Goal: Information Seeking & Learning: Check status

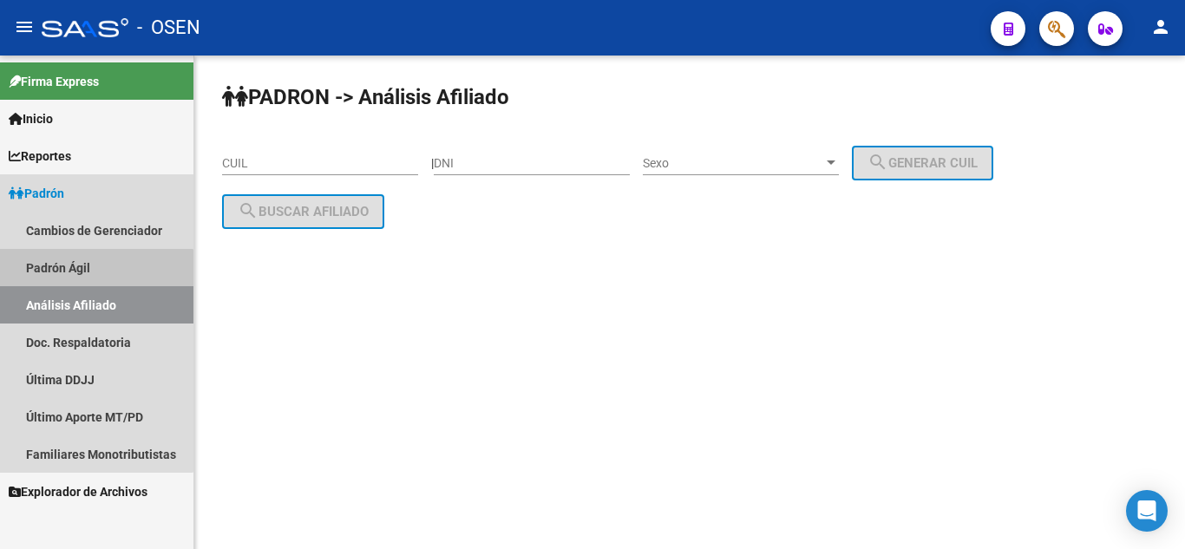
click at [77, 275] on link "Padrón Ágil" at bounding box center [96, 267] width 193 height 37
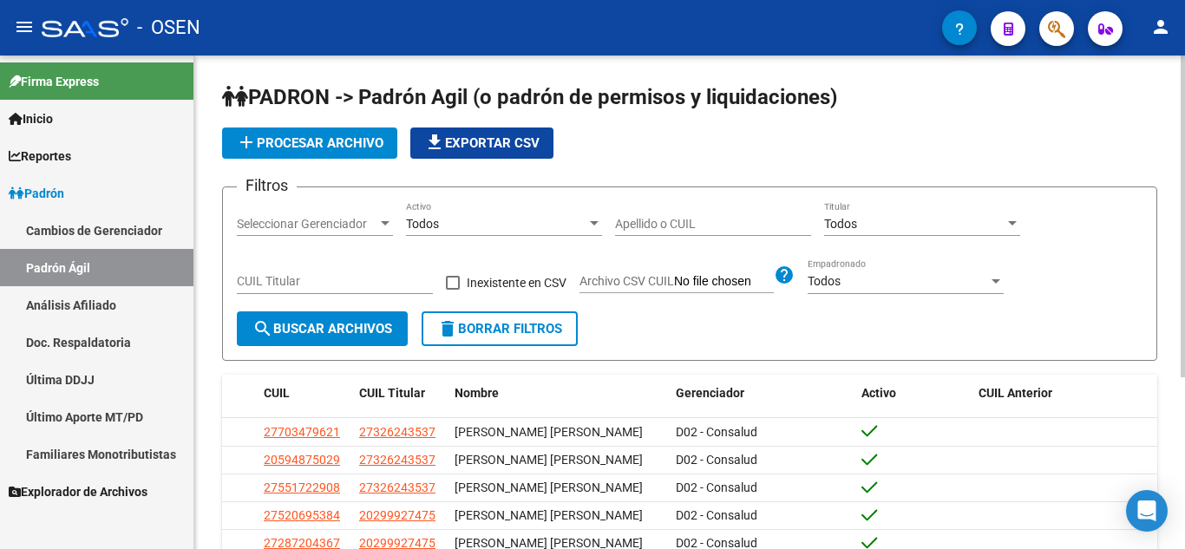
click at [664, 217] on input "Apellido o CUIL" at bounding box center [713, 224] width 196 height 15
type input "STIVELMAN"
click at [279, 337] on span "search Buscar Archivos" at bounding box center [323, 329] width 140 height 16
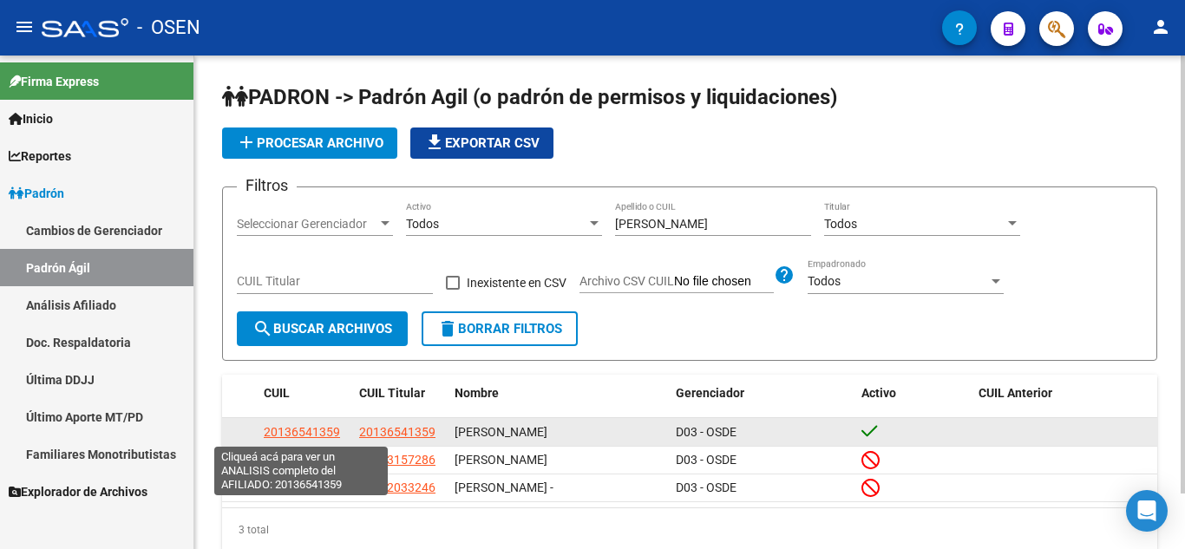
click at [327, 432] on span "20136541359" at bounding box center [302, 432] width 76 height 14
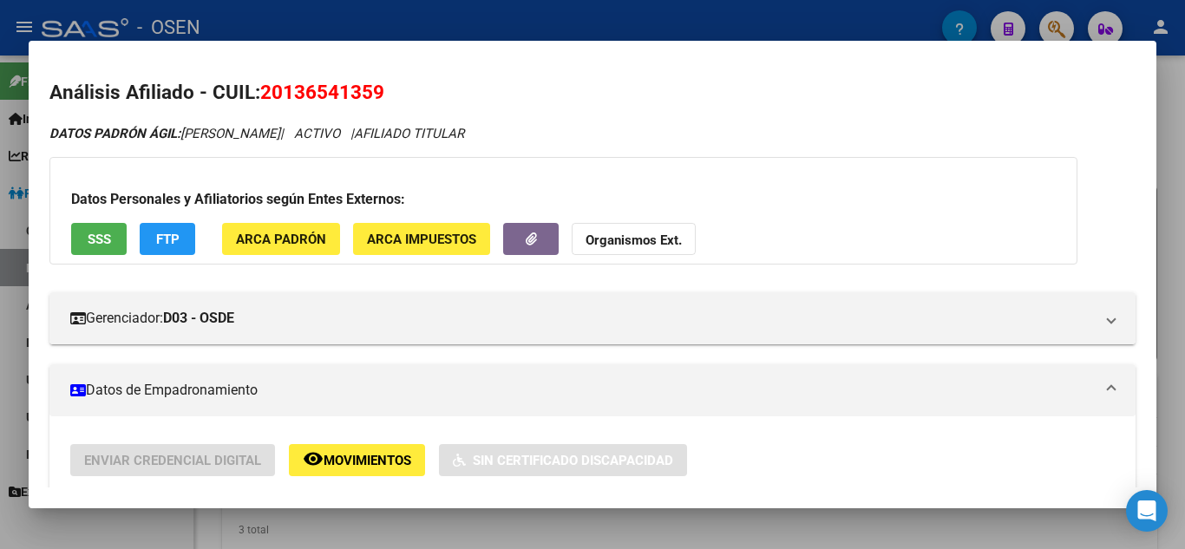
drag, startPoint x: 344, startPoint y: 78, endPoint x: 344, endPoint y: 88, distance: 9.5
click at [344, 88] on h2 "Análisis Afiliado - CUIL: 20136541359" at bounding box center [592, 93] width 1086 height 30
click at [344, 88] on span "20136541359" at bounding box center [322, 92] width 124 height 23
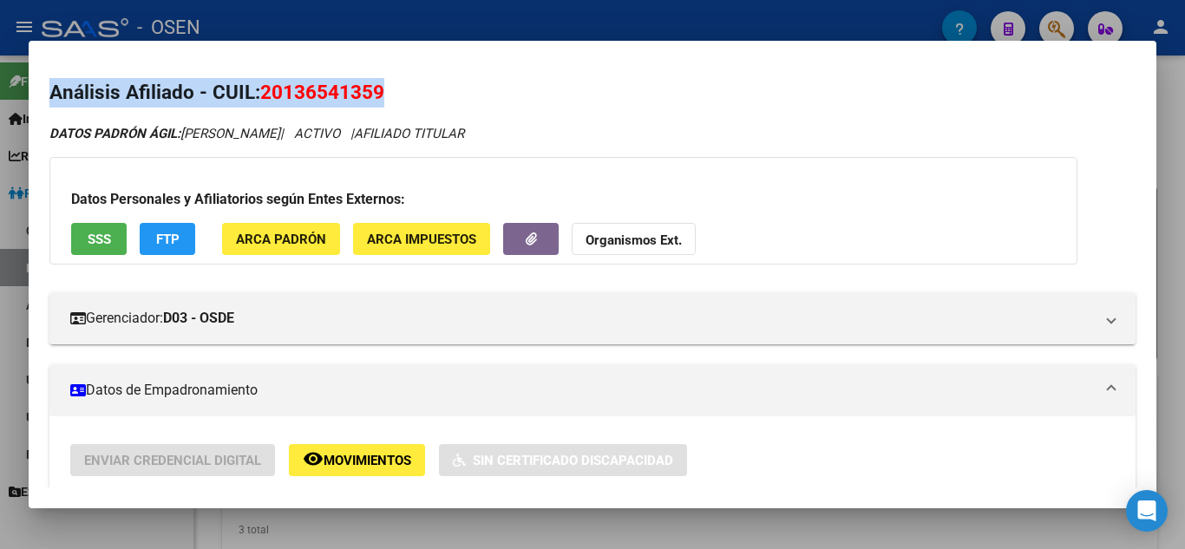
click at [344, 88] on span "20136541359" at bounding box center [322, 92] width 124 height 23
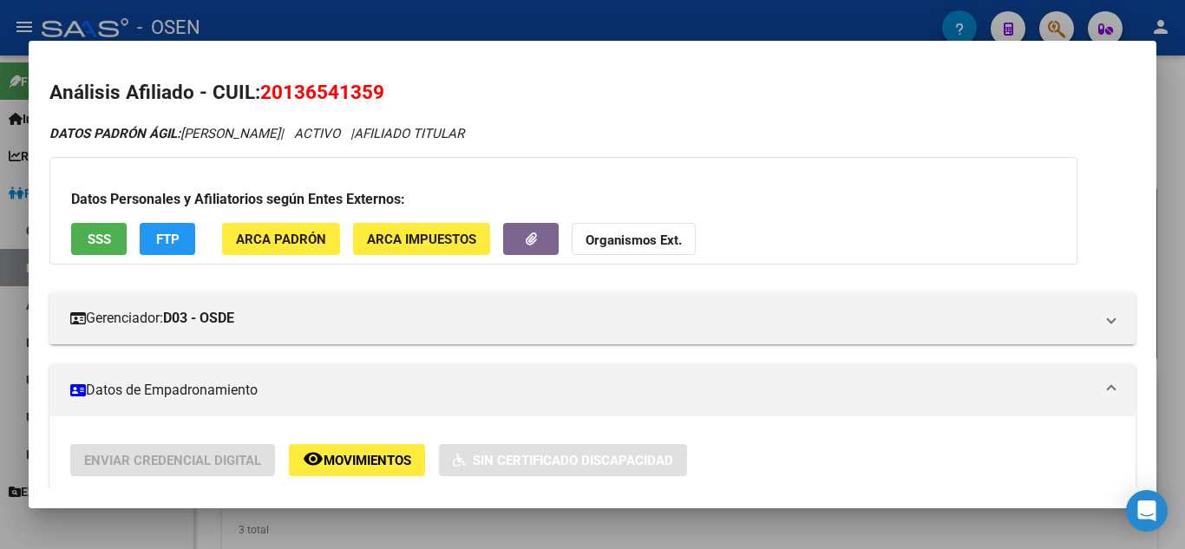
click at [0, 180] on div at bounding box center [592, 274] width 1185 height 549
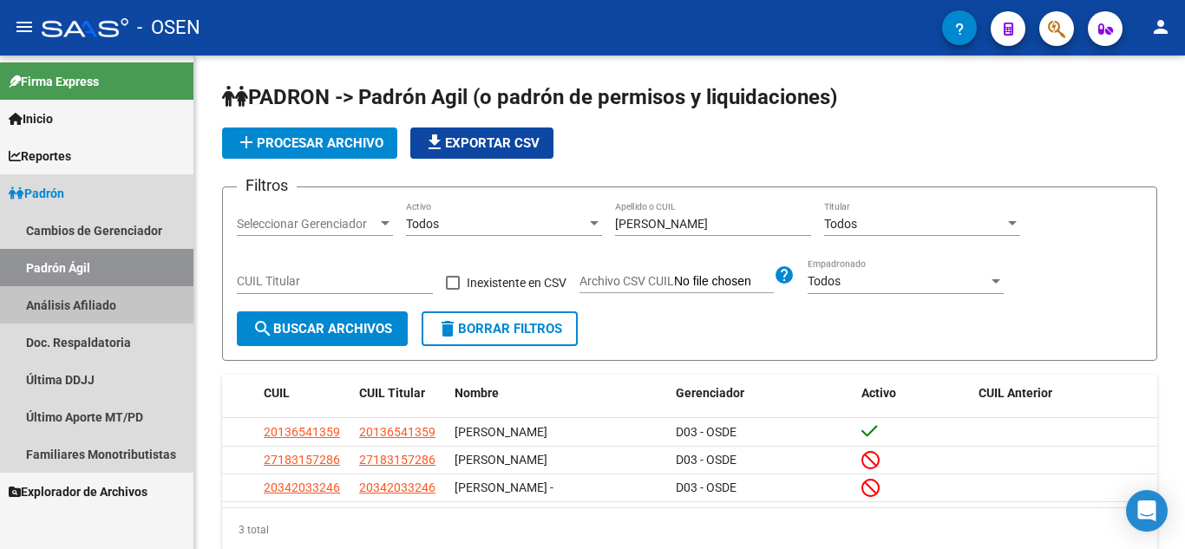
click at [63, 305] on link "Análisis Afiliado" at bounding box center [96, 304] width 193 height 37
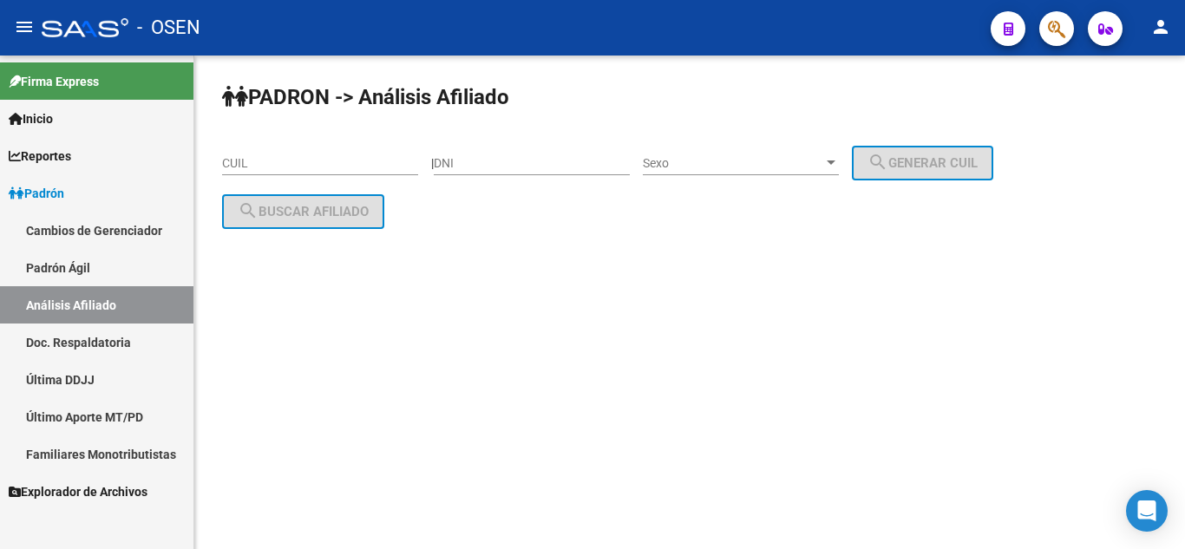
click at [274, 162] on input "CUIL" at bounding box center [320, 163] width 196 height 15
paste input "20-13654135-9"
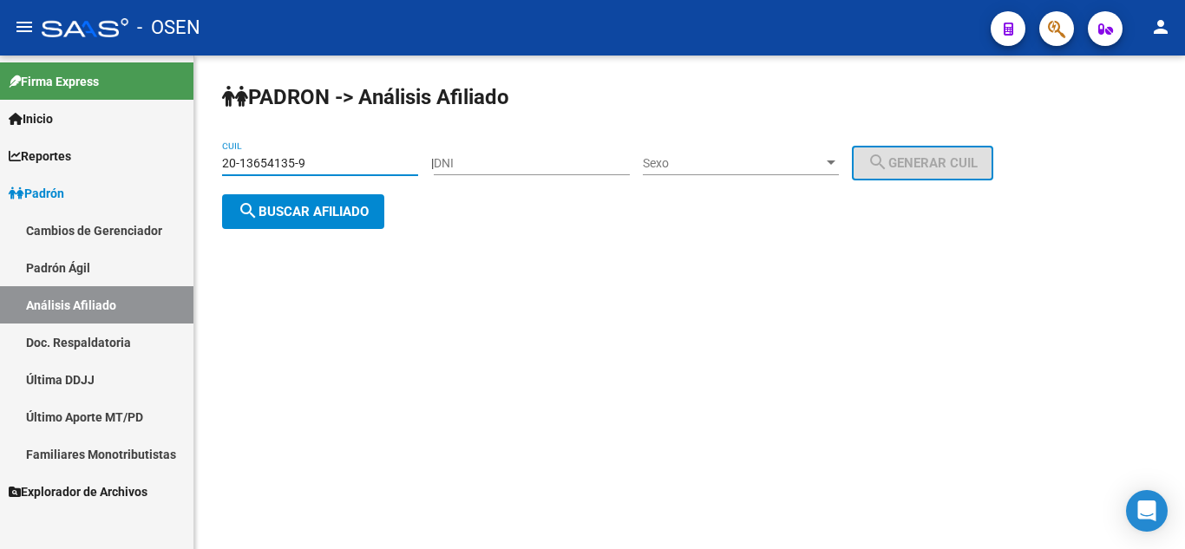
type input "20-13654135-9"
click at [333, 213] on span "search Buscar afiliado" at bounding box center [303, 212] width 131 height 16
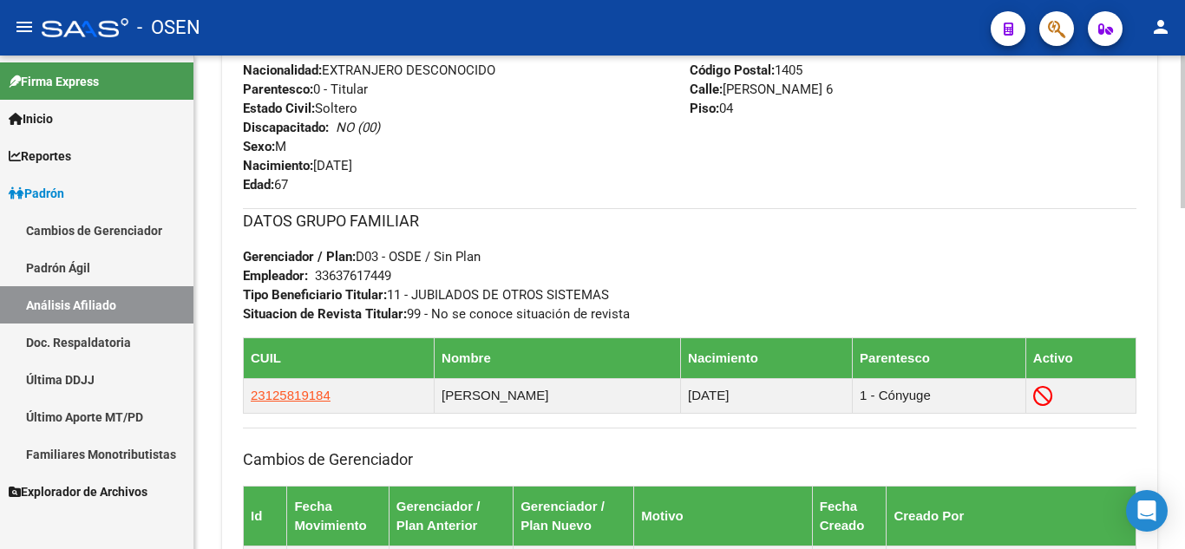
scroll to position [902, 0]
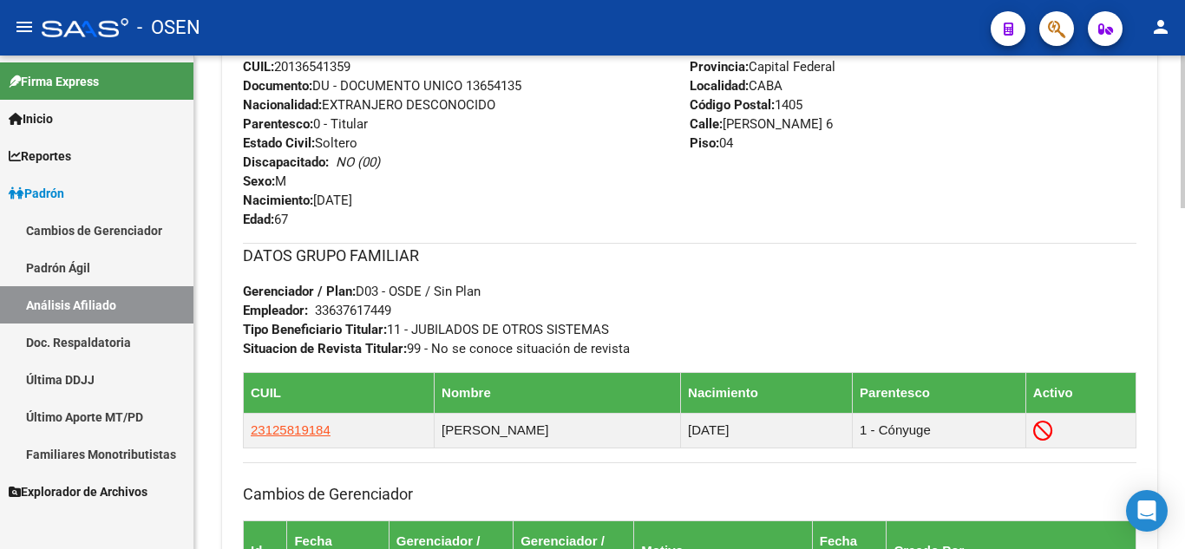
scroll to position [902, 0]
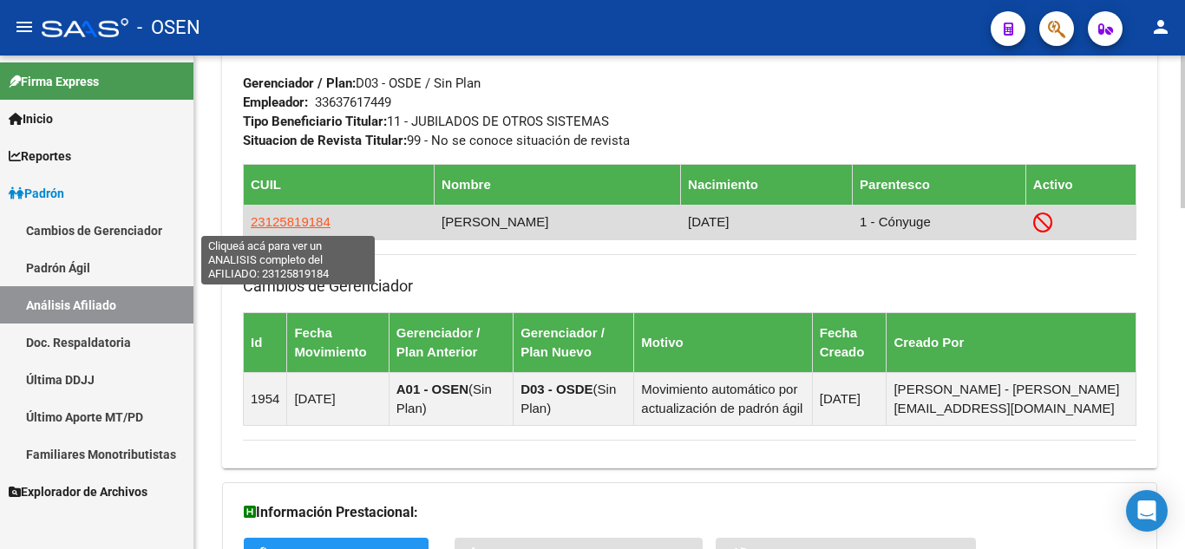
click at [309, 220] on span "23125819184" at bounding box center [291, 221] width 80 height 15
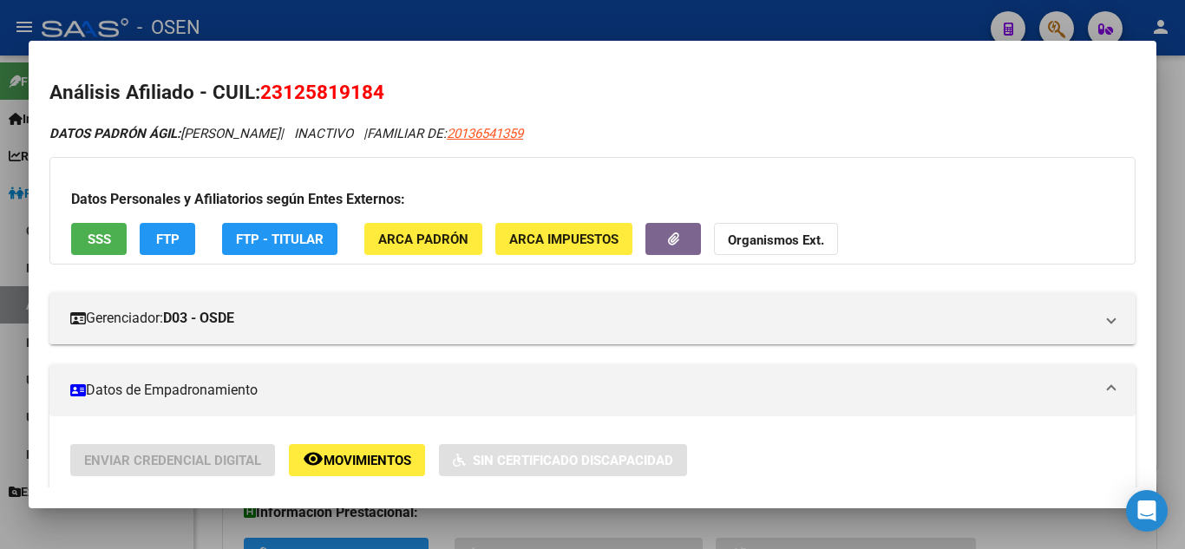
click at [364, 162] on div "Datos Personales y Afiliatorios según Entes Externos: SSS FTP FTP - Titular ARC…" at bounding box center [592, 211] width 1086 height 108
click at [0, 184] on div at bounding box center [592, 274] width 1185 height 549
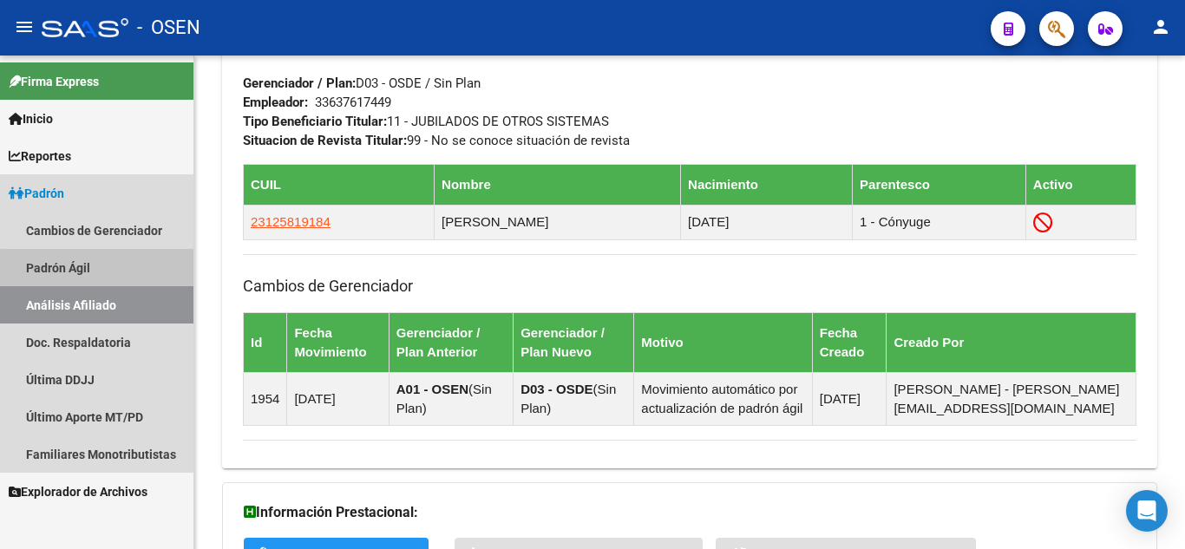
click at [106, 270] on link "Padrón Ágil" at bounding box center [96, 267] width 193 height 37
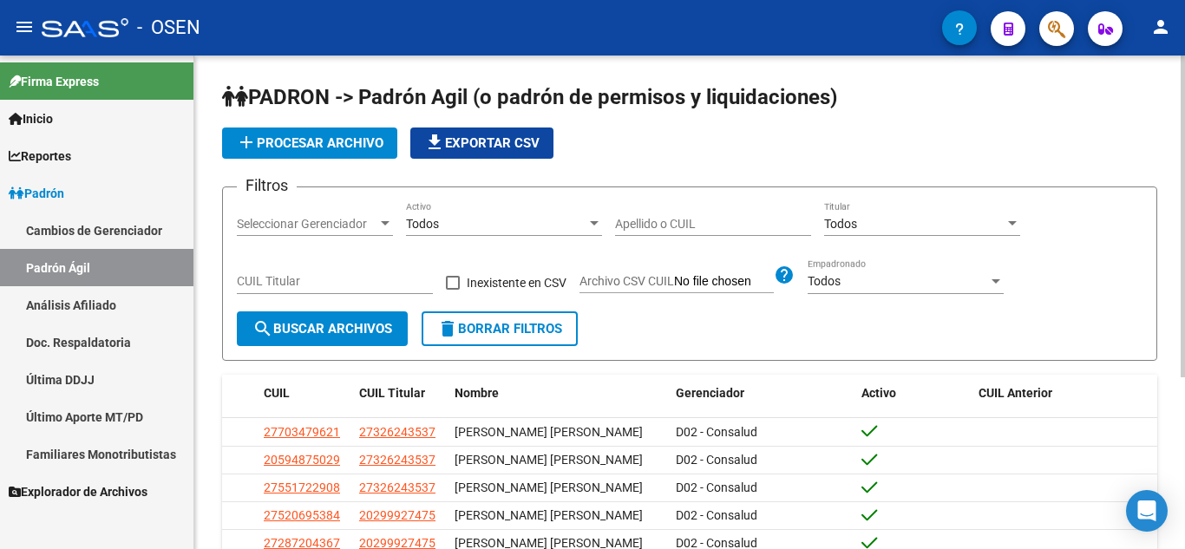
click at [672, 224] on input "Apellido o CUIL" at bounding box center [713, 224] width 196 height 15
click at [349, 330] on span "search Buscar Archivos" at bounding box center [323, 329] width 140 height 16
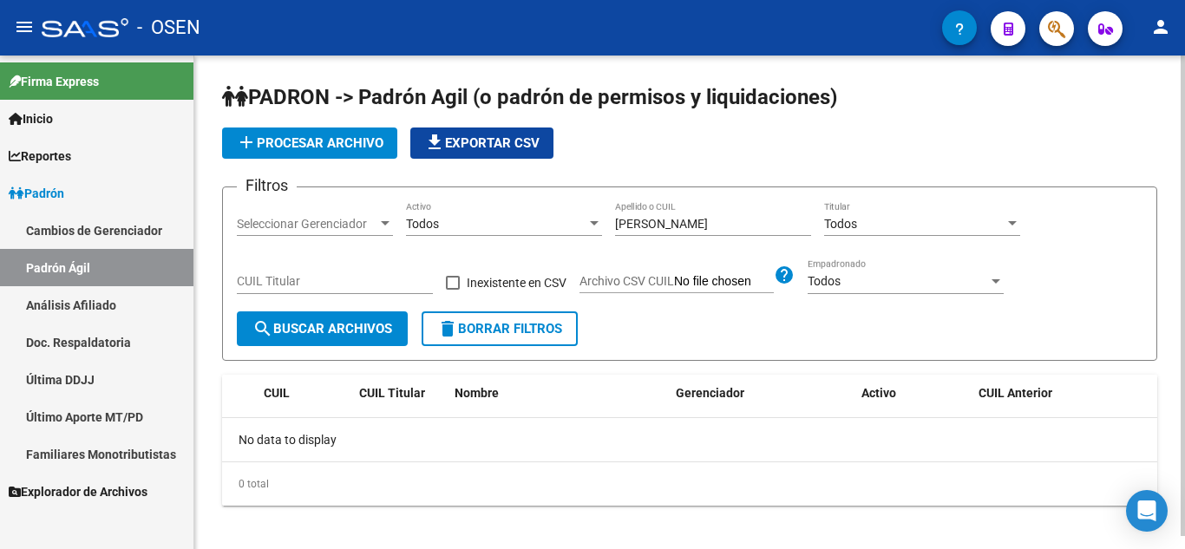
scroll to position [13, 0]
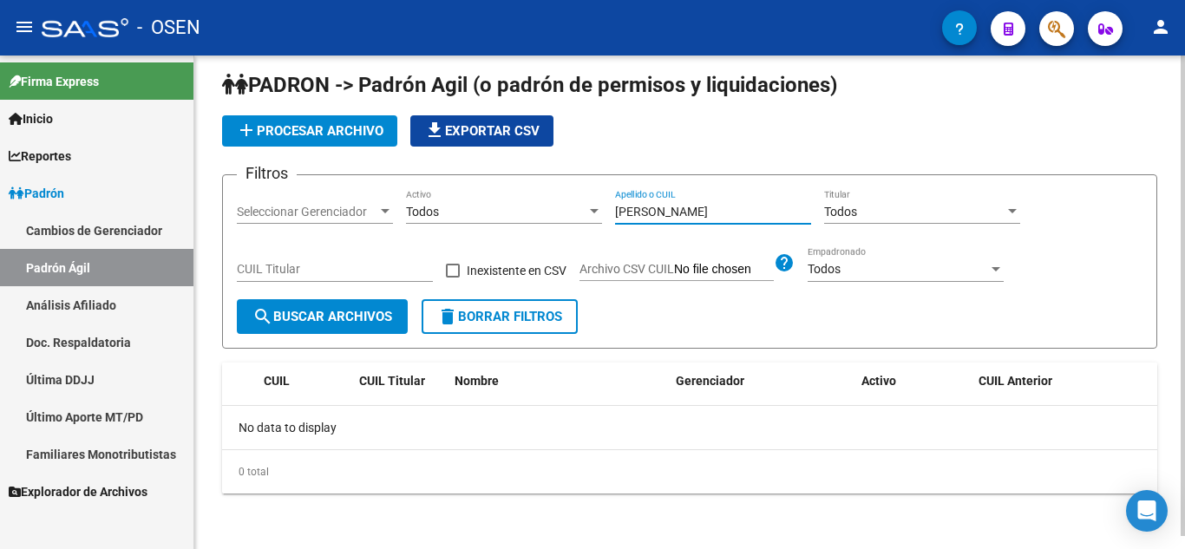
click at [727, 215] on input "[PERSON_NAME]" at bounding box center [713, 212] width 196 height 15
type input "v"
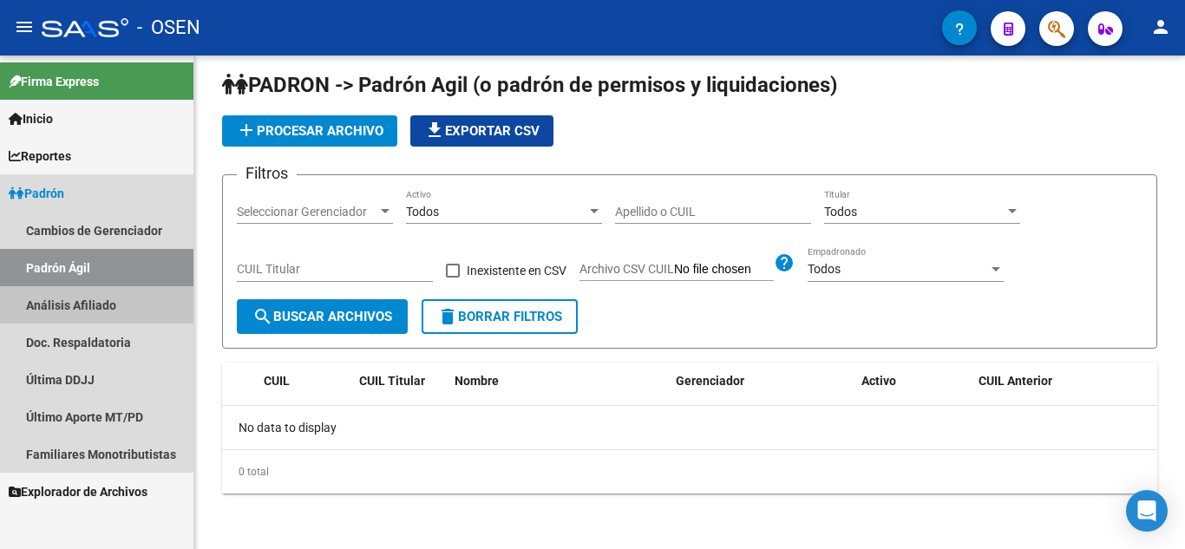
click at [91, 292] on link "Análisis Afiliado" at bounding box center [96, 304] width 193 height 37
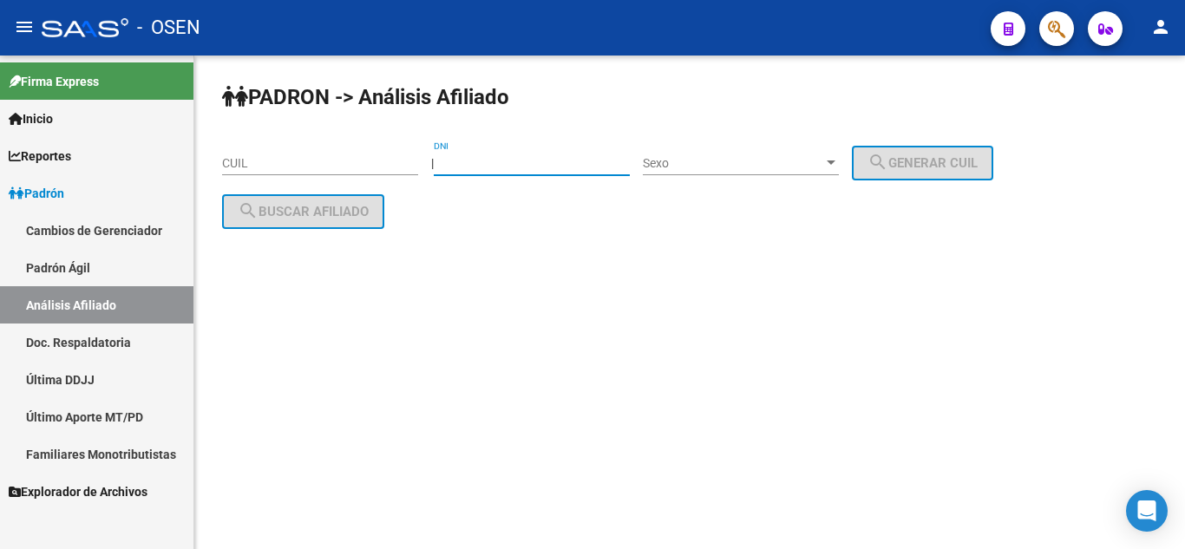
click at [585, 166] on input "DNI" at bounding box center [532, 163] width 196 height 15
type input "6389308"
click at [710, 161] on span "Sexo" at bounding box center [733, 163] width 180 height 15
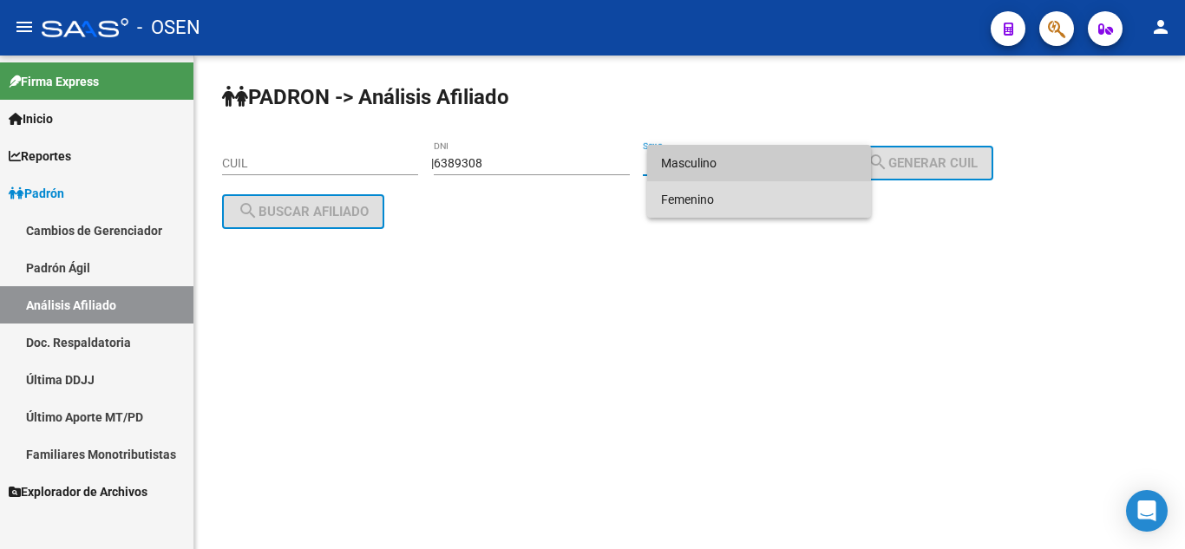
click at [715, 198] on span "Femenino" at bounding box center [759, 199] width 196 height 36
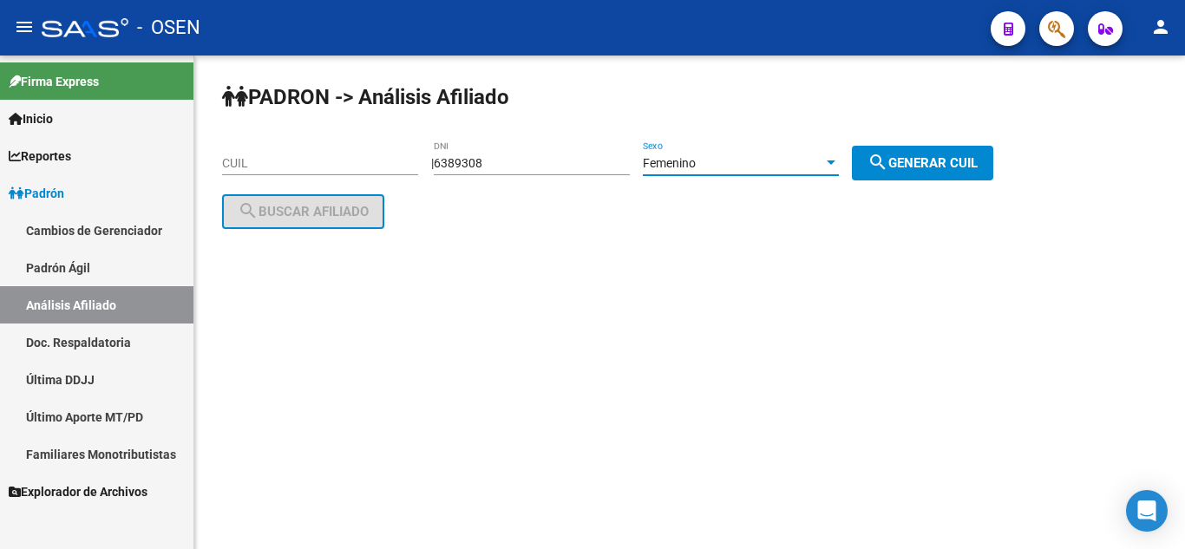
click at [915, 158] on span "search Generar CUIL" at bounding box center [923, 163] width 110 height 16
type input "27-06389308-6"
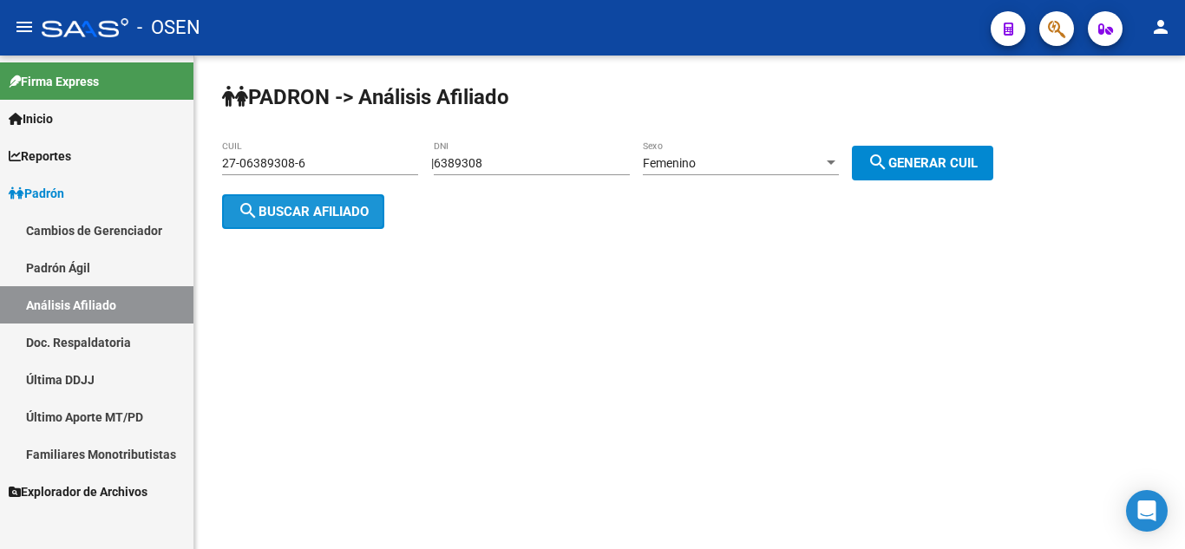
click at [304, 200] on button "search Buscar afiliado" at bounding box center [303, 211] width 162 height 35
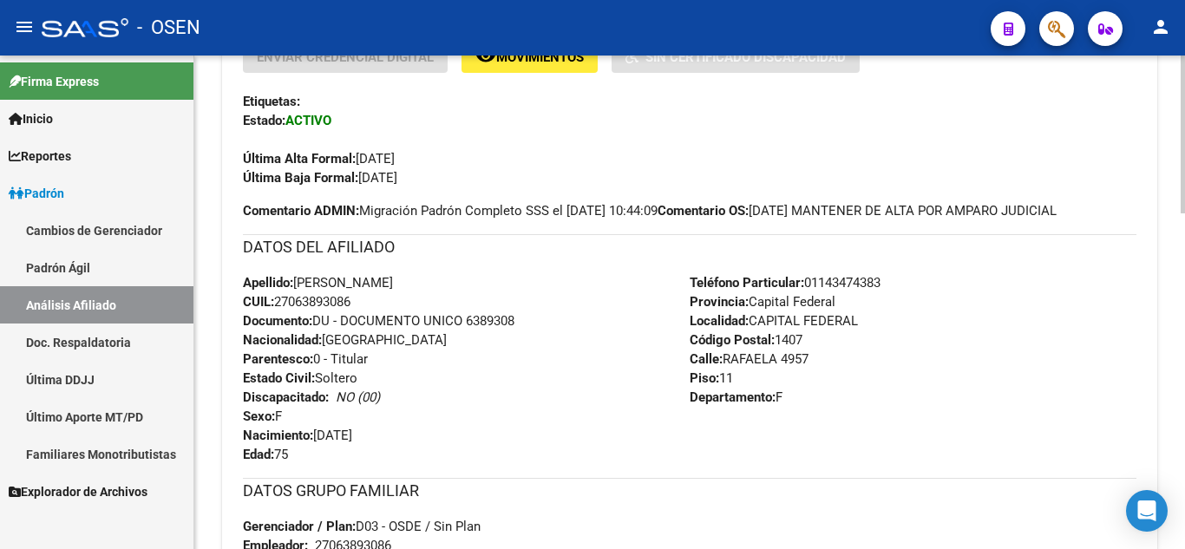
scroll to position [424, 0]
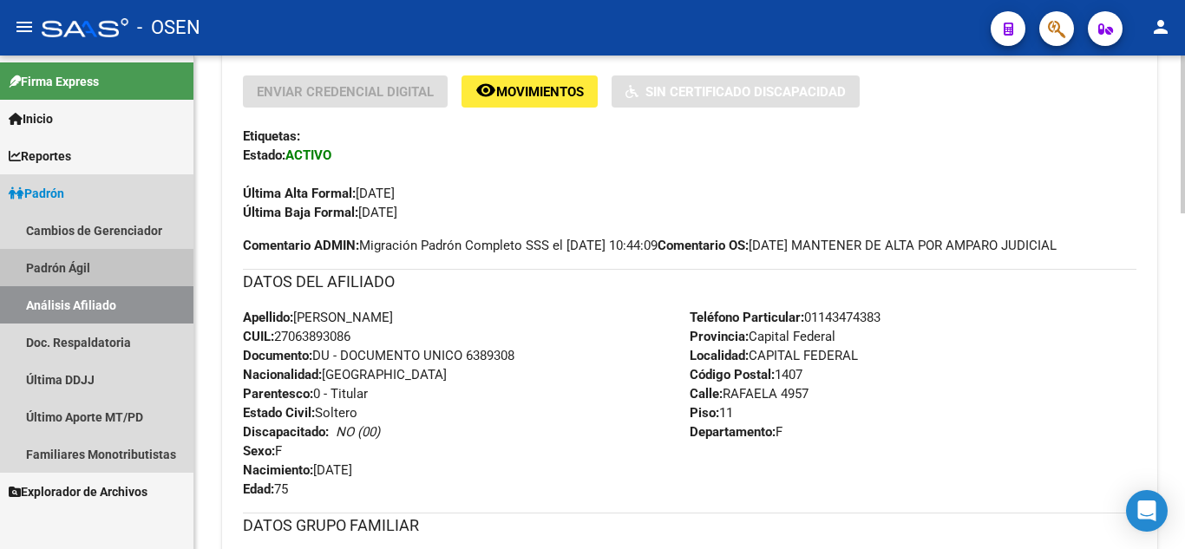
click at [89, 266] on link "Padrón Ágil" at bounding box center [96, 267] width 193 height 37
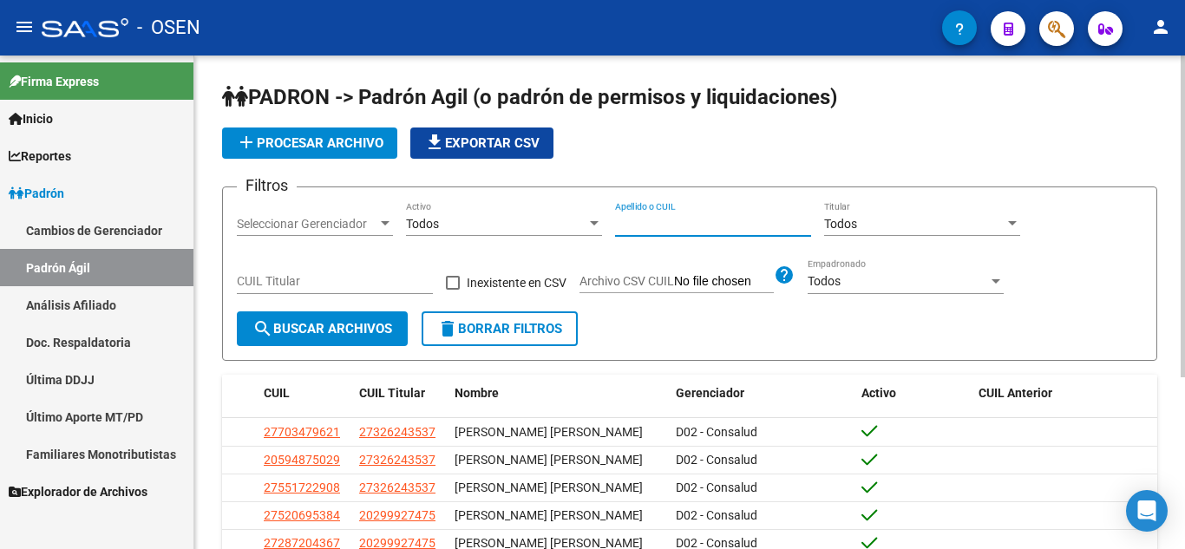
click at [665, 222] on input "Apellido o CUIL" at bounding box center [713, 224] width 196 height 15
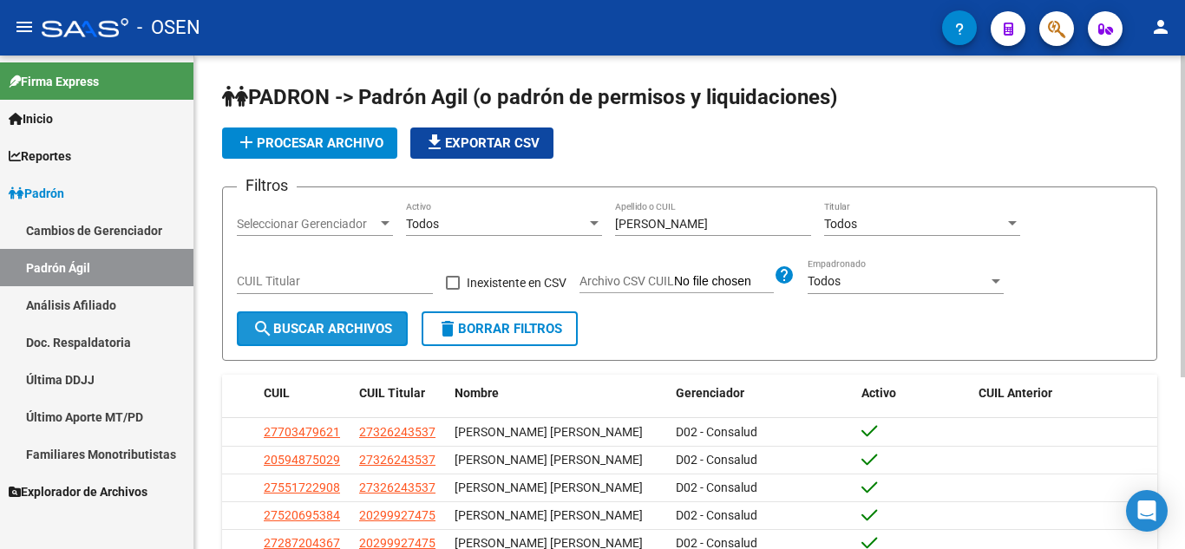
click at [305, 335] on span "search Buscar Archivos" at bounding box center [323, 329] width 140 height 16
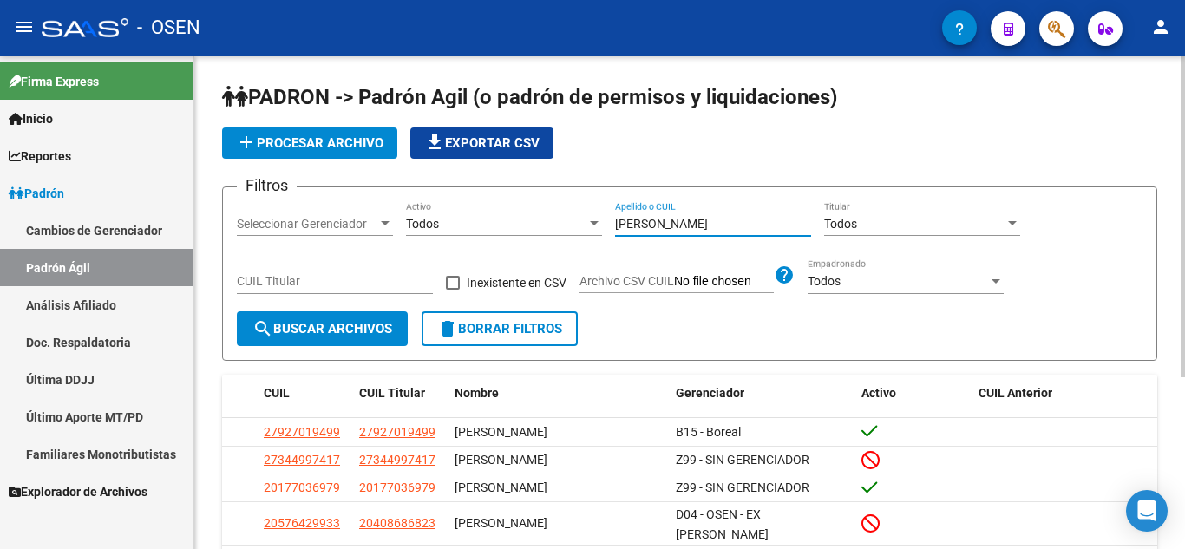
click at [710, 221] on input "[PERSON_NAME]" at bounding box center [713, 224] width 196 height 15
click at [273, 326] on span "search Buscar Archivos" at bounding box center [323, 329] width 140 height 16
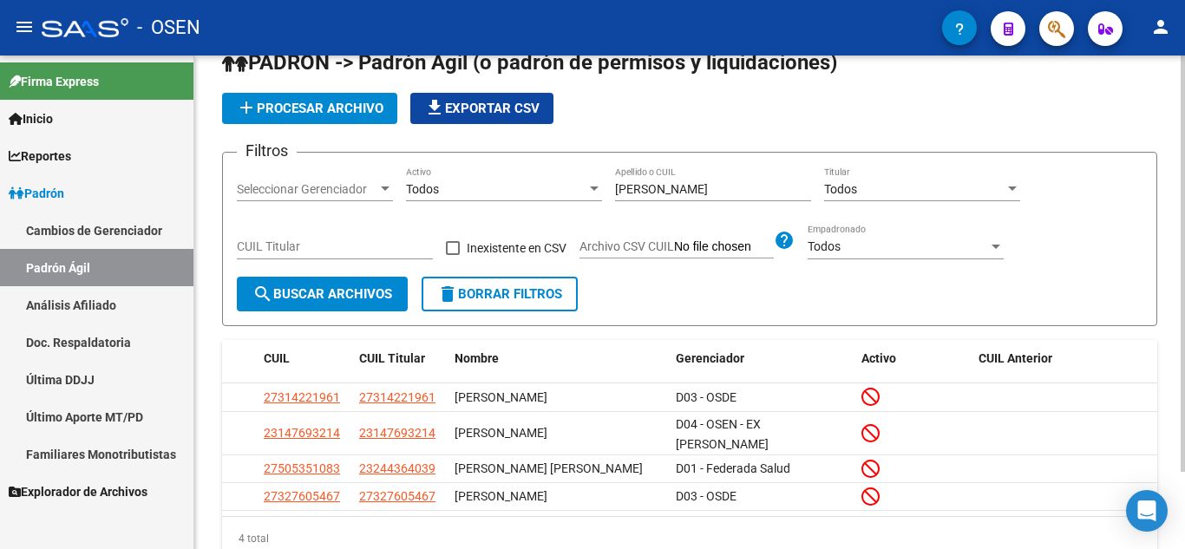
scroll to position [69, 0]
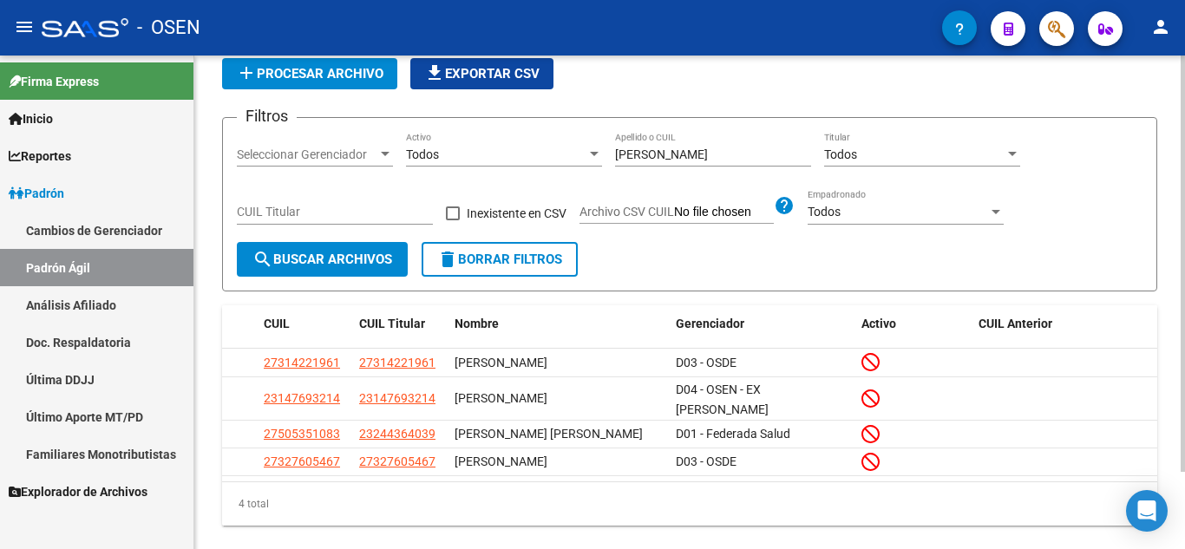
click at [723, 158] on div "[PERSON_NAME] o CUIL" at bounding box center [713, 149] width 196 height 35
click at [723, 158] on input "[PERSON_NAME]" at bounding box center [713, 155] width 196 height 15
click at [324, 264] on span "search Buscar Archivos" at bounding box center [323, 260] width 140 height 16
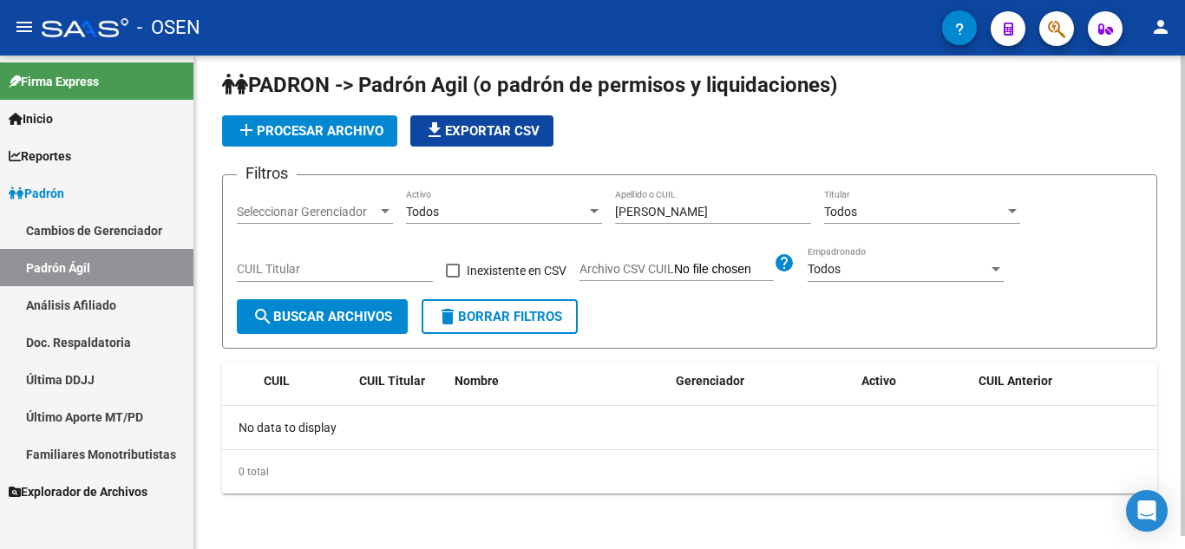
scroll to position [13, 0]
click at [681, 205] on input "[PERSON_NAME]" at bounding box center [713, 212] width 196 height 15
type input "[PERSON_NAME]"
click at [357, 313] on span "search Buscar Archivos" at bounding box center [323, 317] width 140 height 16
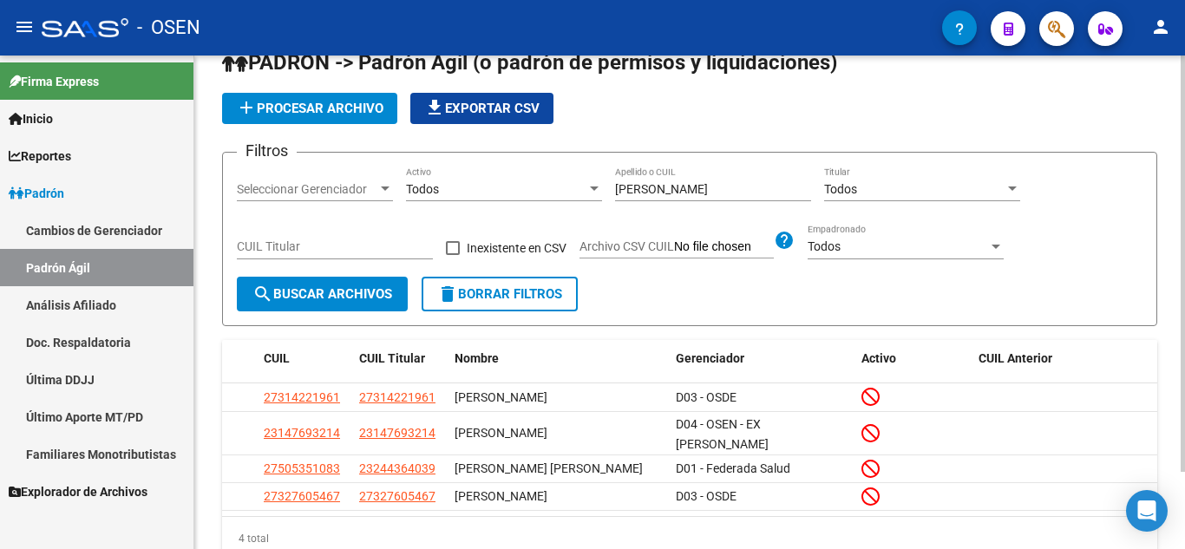
scroll to position [69, 0]
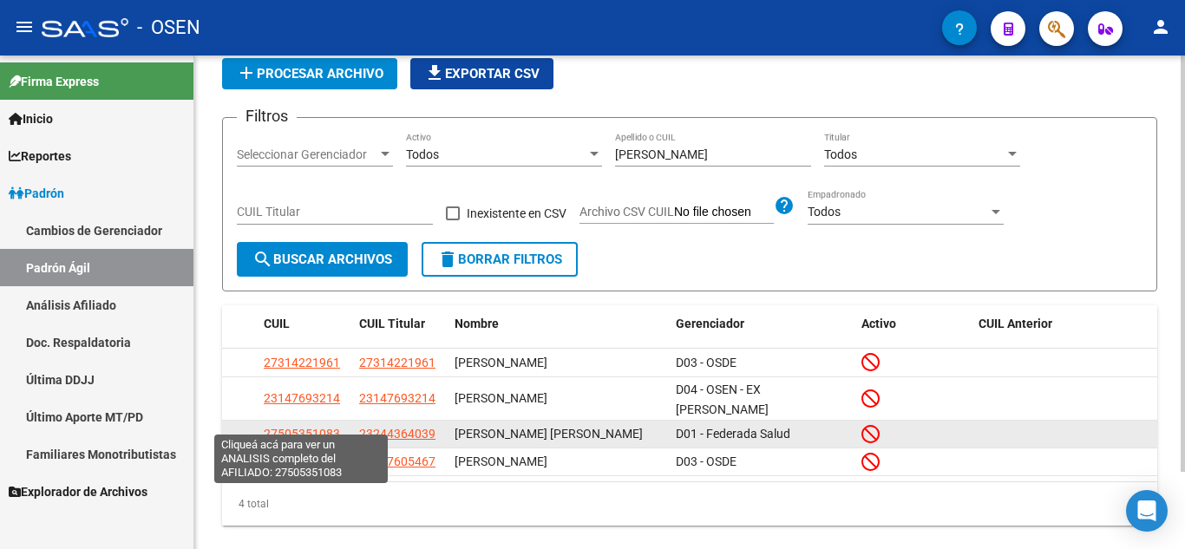
click at [326, 427] on span "27505351083" at bounding box center [302, 434] width 76 height 14
type textarea "27505351083"
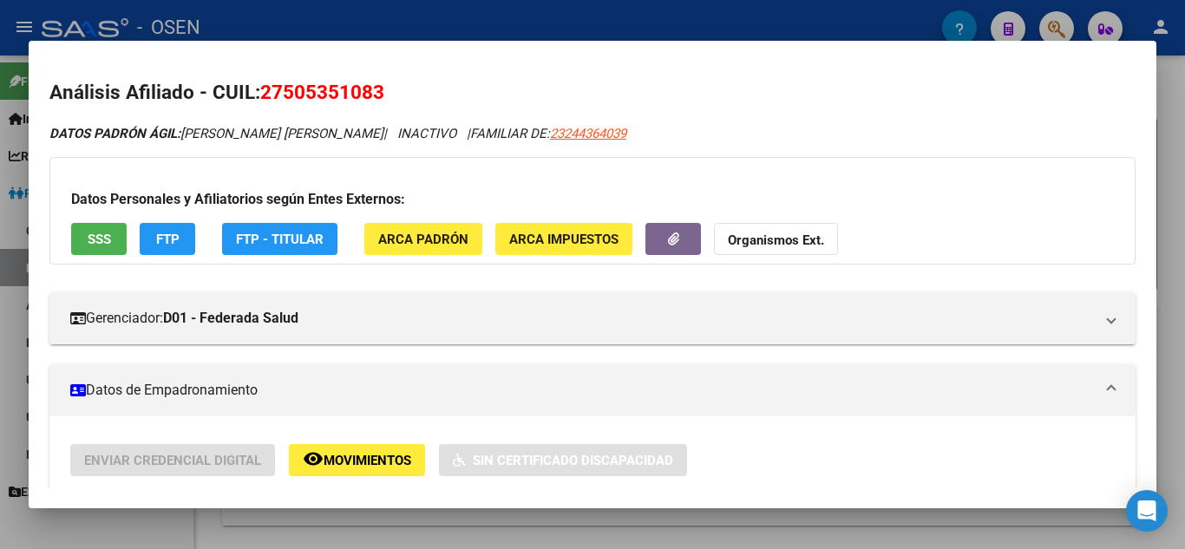
click at [0, 194] on div at bounding box center [592, 274] width 1185 height 549
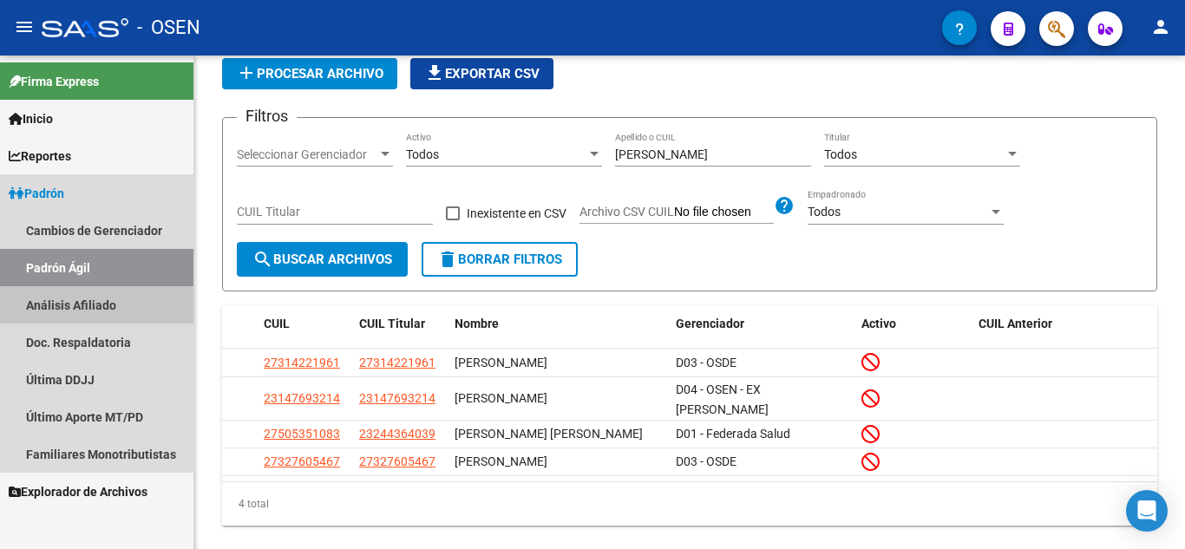
click at [107, 297] on link "Análisis Afiliado" at bounding box center [96, 304] width 193 height 37
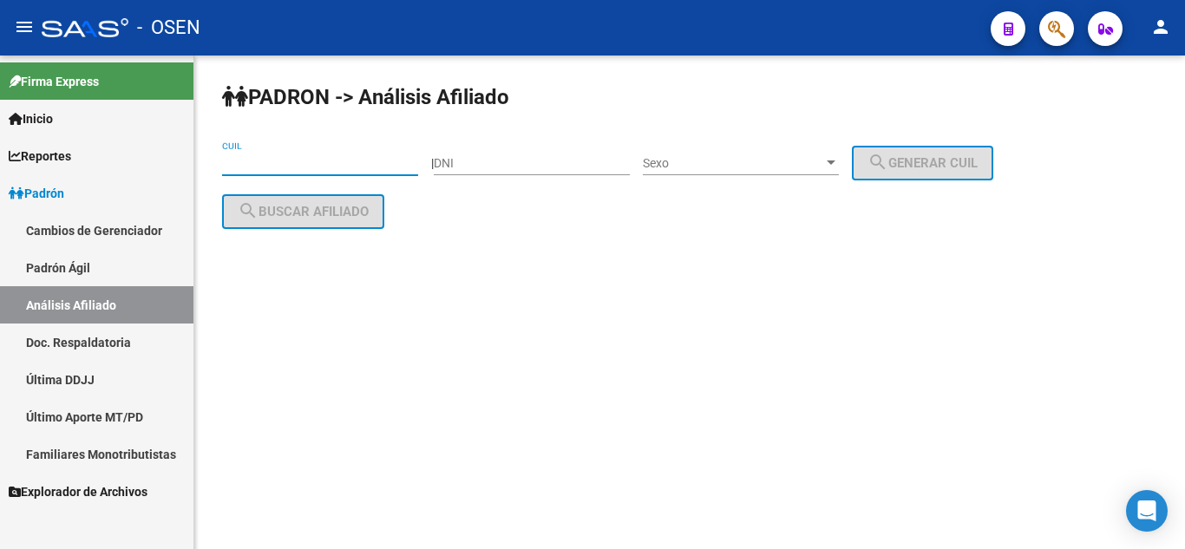
click at [291, 162] on input "CUIL" at bounding box center [320, 163] width 196 height 15
paste input "27-16762719-1"
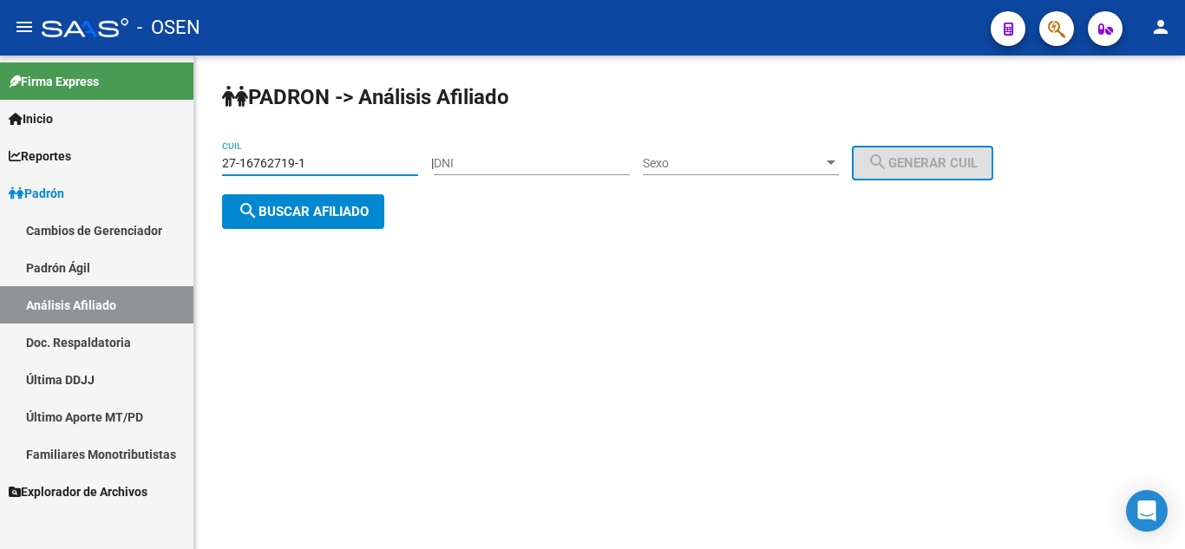
type input "27-16762719-1"
click at [347, 224] on button "search Buscar afiliado" at bounding box center [303, 211] width 162 height 35
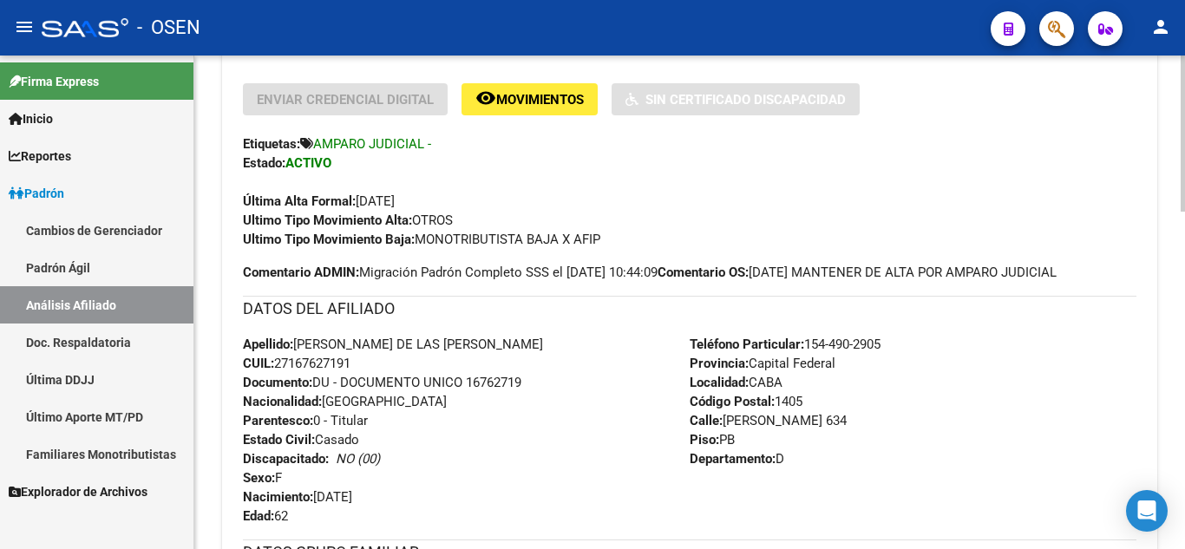
scroll to position [382, 0]
